Goal: Task Accomplishment & Management: Manage account settings

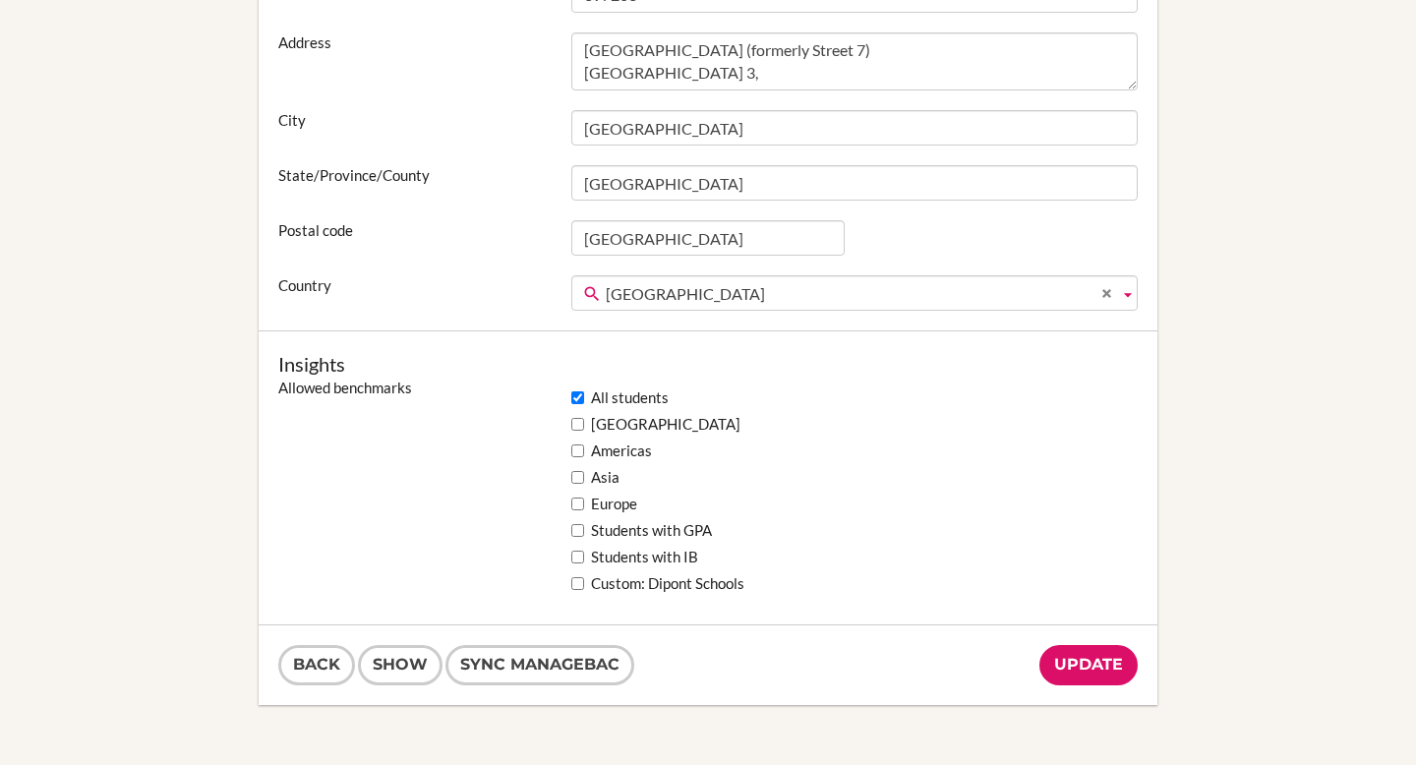
scroll to position [1408, 0]
click at [553, 656] on link "Sync Managebac" at bounding box center [539, 663] width 189 height 40
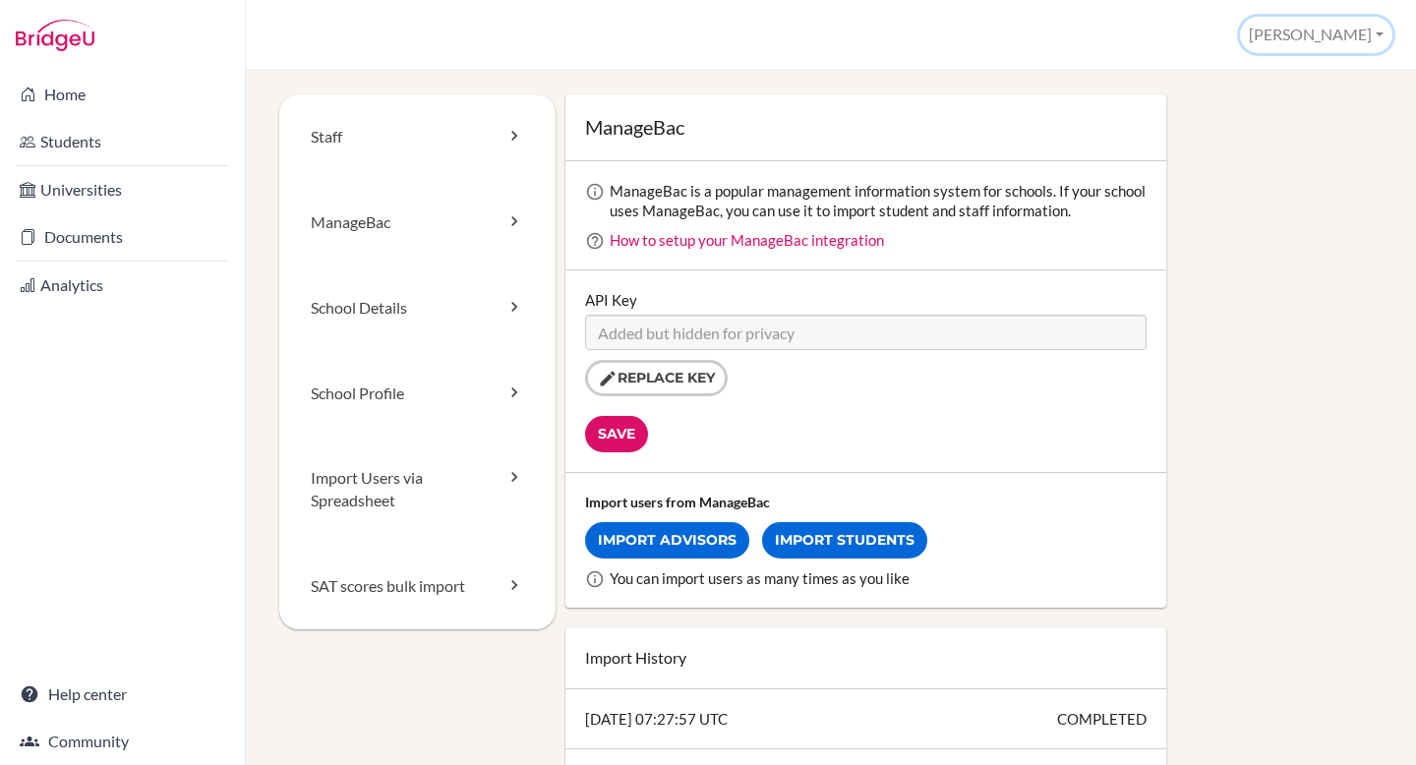
click at [1361, 31] on button "[PERSON_NAME]" at bounding box center [1316, 35] width 152 height 36
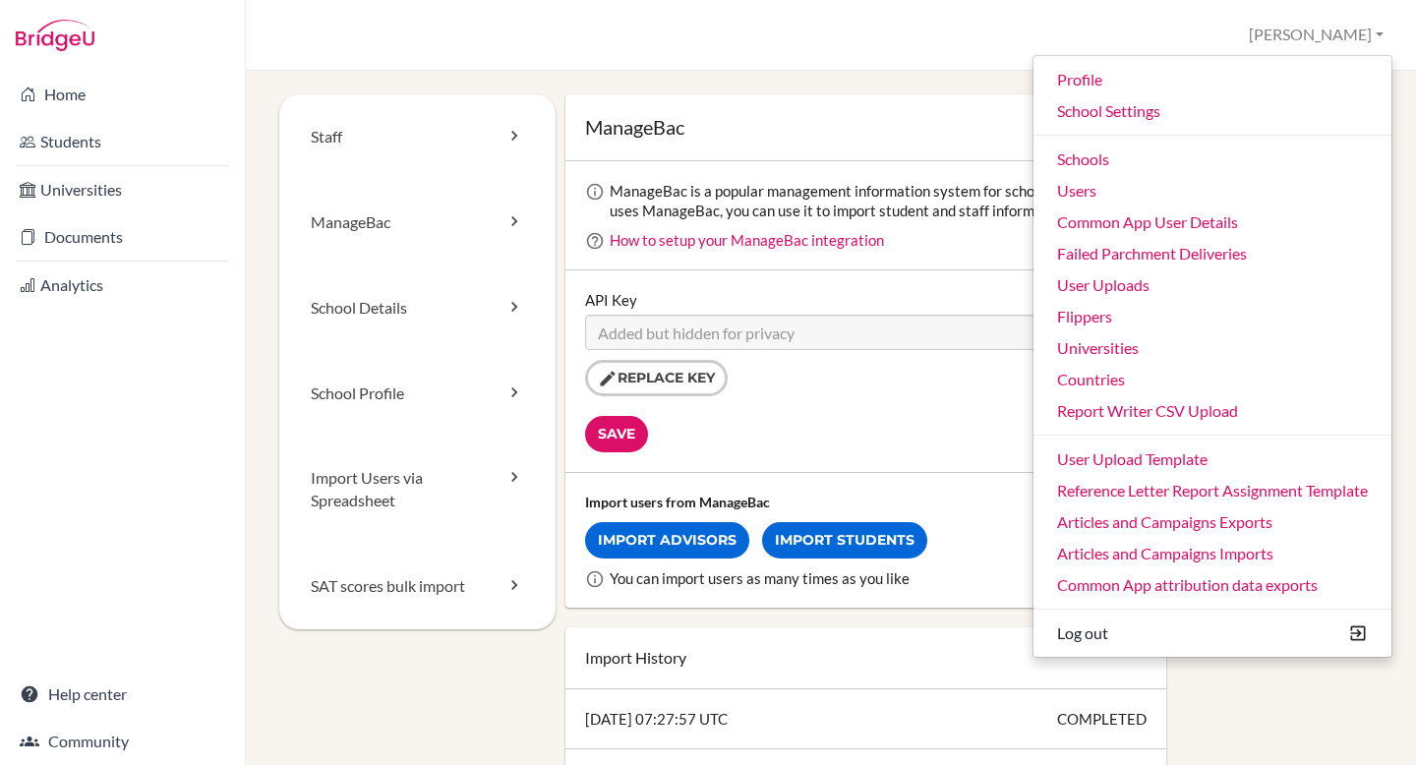
click at [721, 76] on div "Staff ManageBac School Details School Profile Import Users via Spreadsheet SAT …" at bounding box center [831, 418] width 1170 height 694
